Goal: Find specific page/section: Find specific page/section

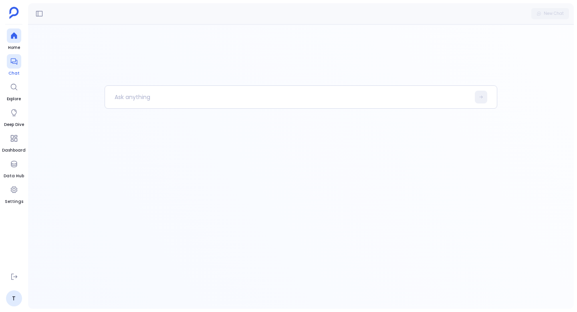
click at [14, 69] on link "Chat" at bounding box center [14, 65] width 14 height 22
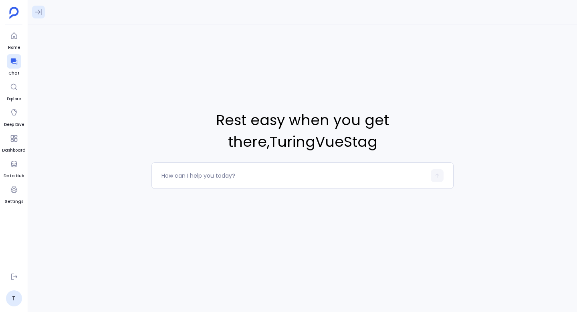
click at [41, 11] on icon at bounding box center [38, 12] width 6 height 6
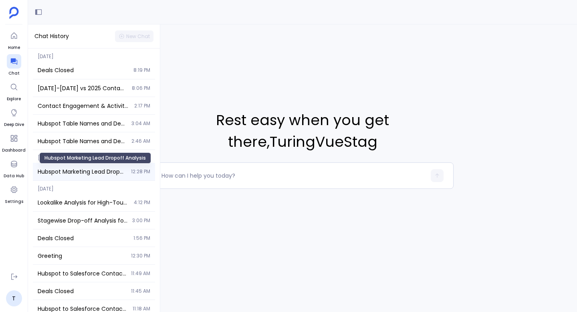
click at [72, 170] on span "Hubspot Marketing Lead Dropoff Analysis" at bounding box center [82, 171] width 89 height 8
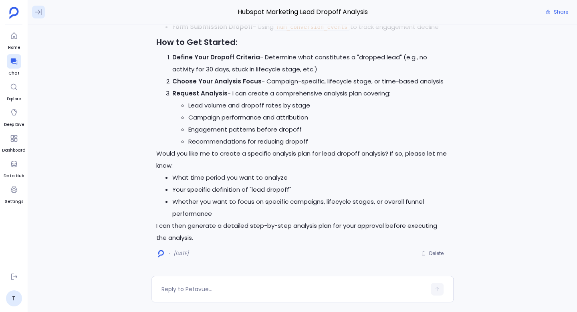
click at [37, 12] on icon at bounding box center [38, 12] width 8 height 8
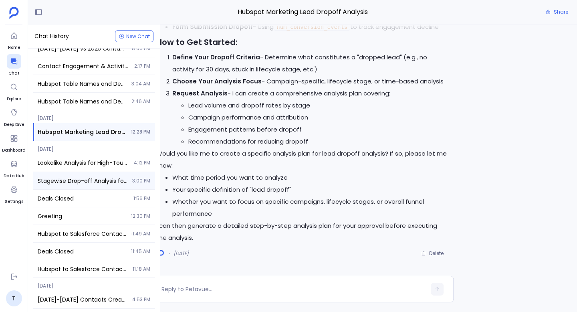
scroll to position [54, 0]
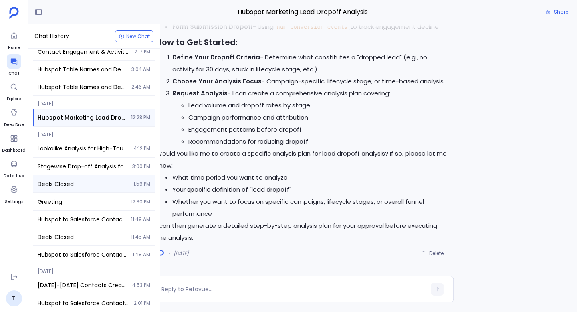
click at [76, 188] on div "Deals Closed 1:56 PM" at bounding box center [94, 183] width 122 height 17
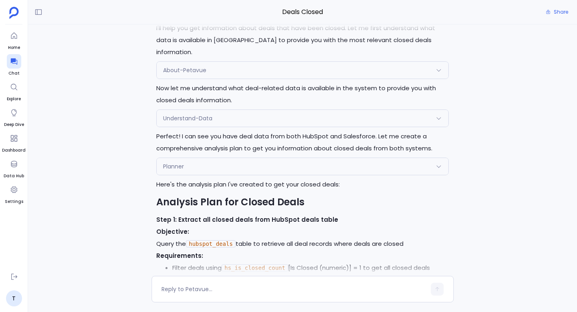
scroll to position [-168, 0]
